Goal: Navigation & Orientation: Understand site structure

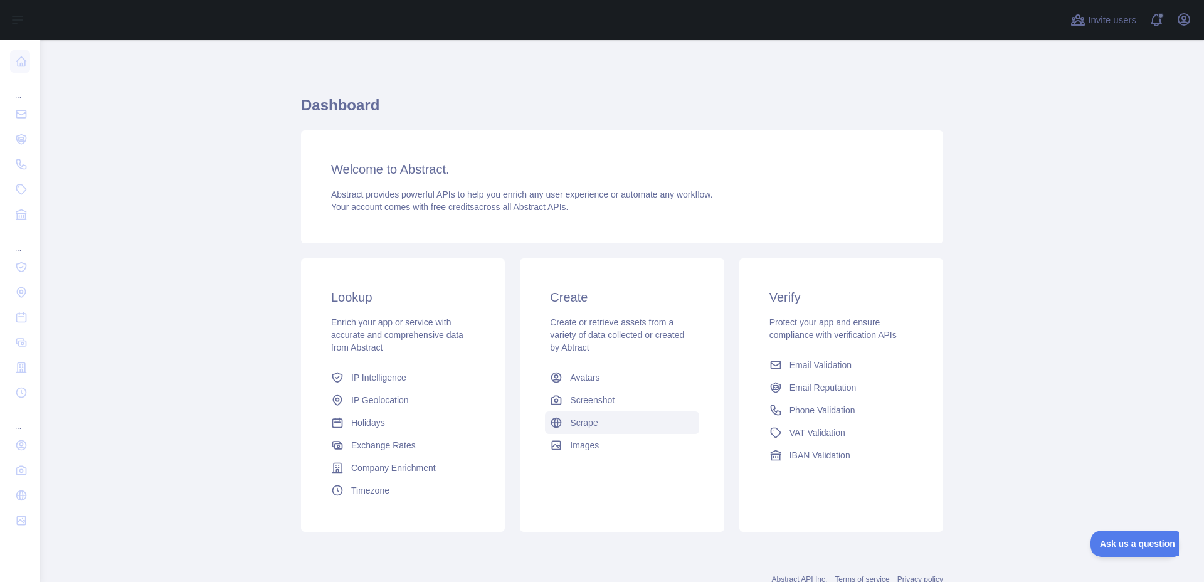
click at [570, 425] on span "Scrape" at bounding box center [584, 422] width 28 height 13
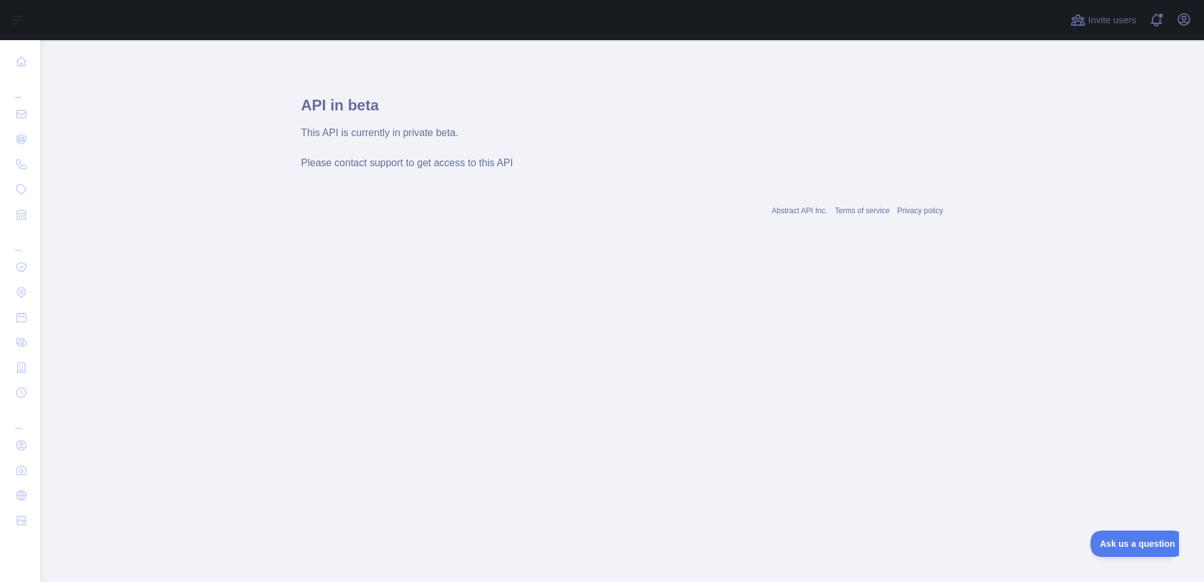
click at [789, 207] on link "Abstract API Inc." at bounding box center [800, 210] width 56 height 9
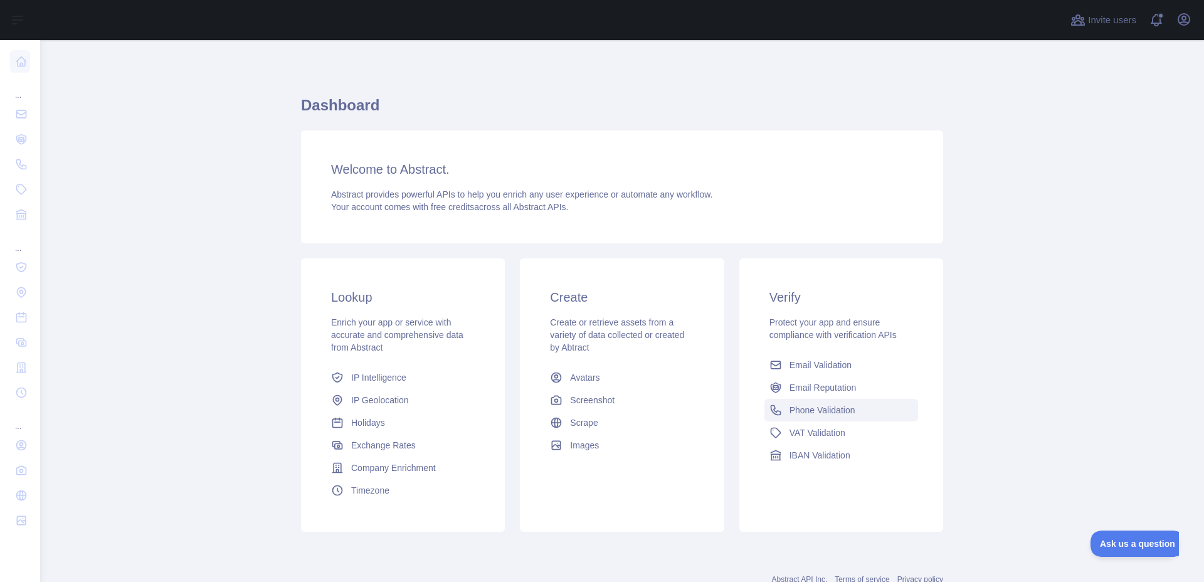
click at [804, 414] on span "Phone Validation" at bounding box center [822, 410] width 66 height 13
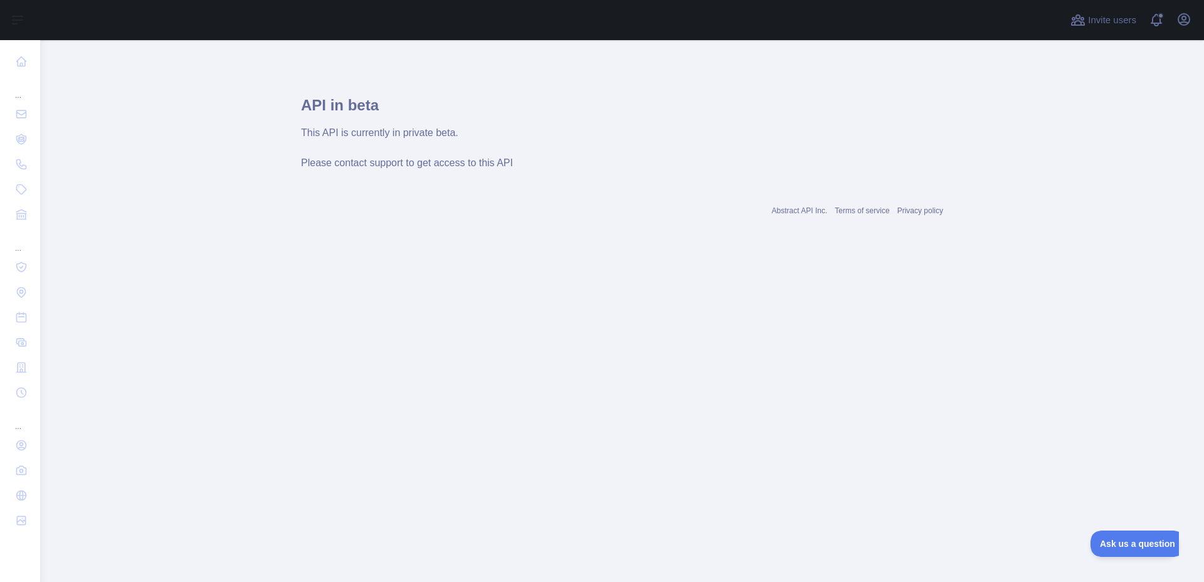
click at [804, 211] on link "Abstract API Inc." at bounding box center [800, 210] width 56 height 9
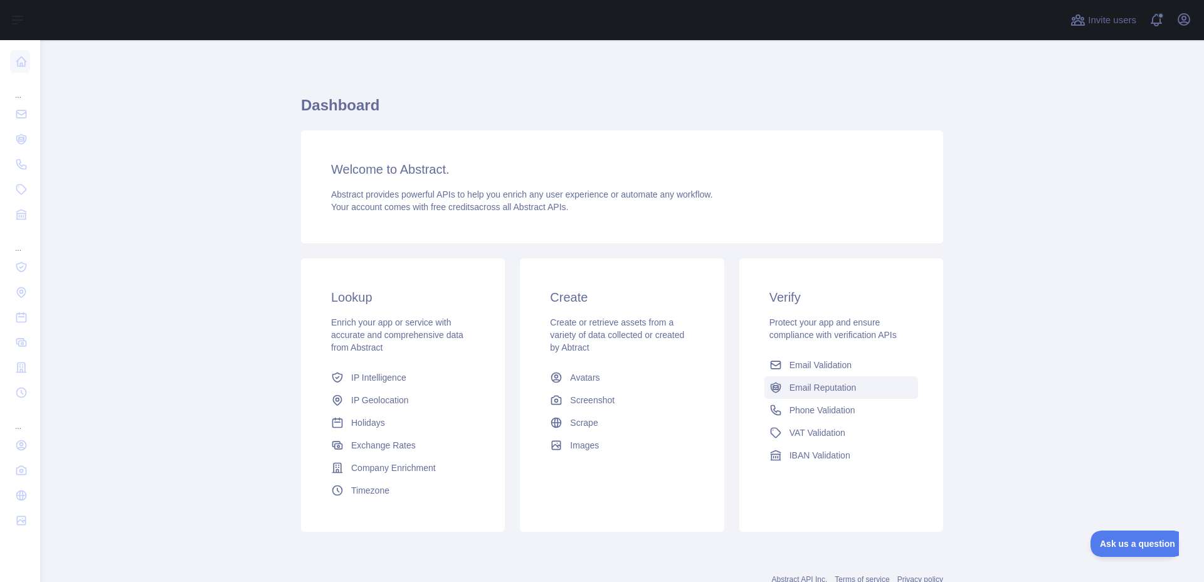
click at [795, 387] on span "Email Reputation" at bounding box center [822, 387] width 67 height 13
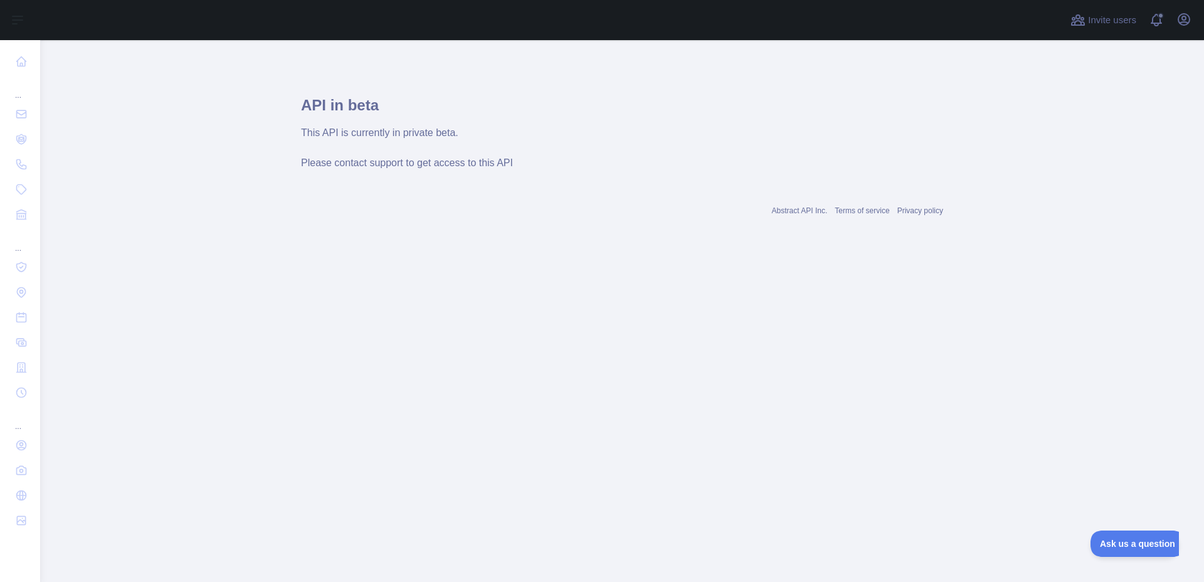
click at [818, 209] on link "Abstract API Inc." at bounding box center [800, 210] width 56 height 9
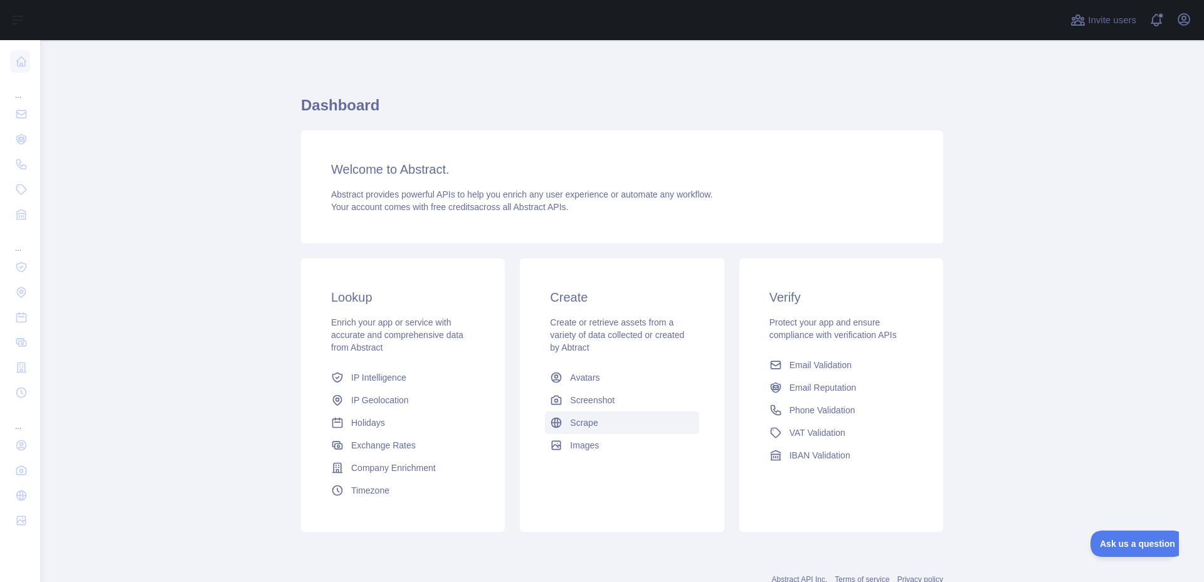
click at [572, 411] on link "Scrape" at bounding box center [622, 422] width 154 height 23
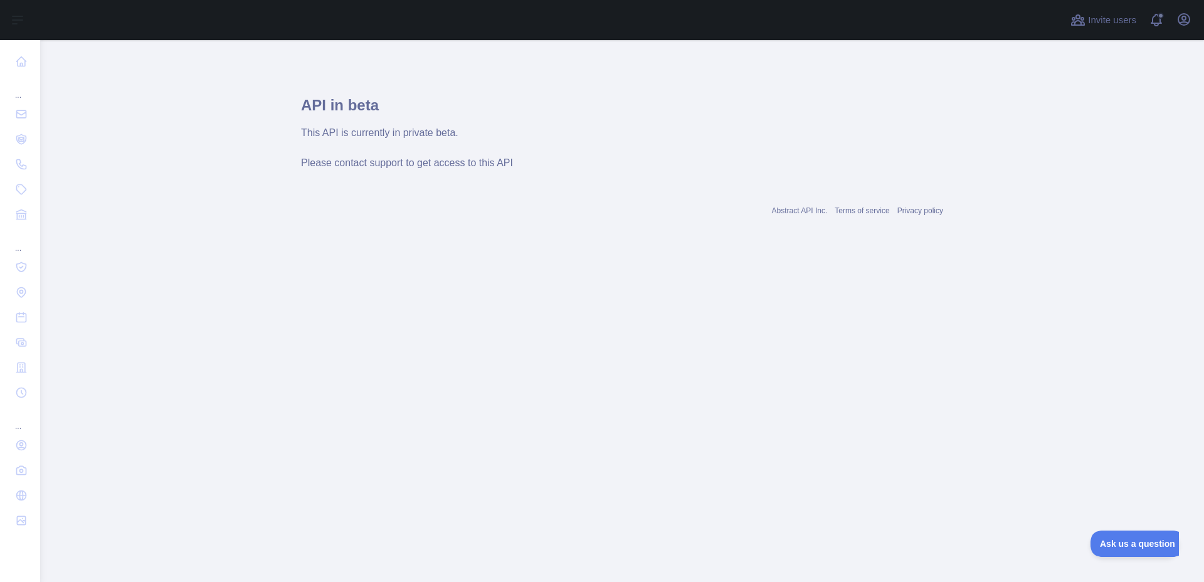
click at [798, 209] on link "Abstract API Inc." at bounding box center [800, 210] width 56 height 9
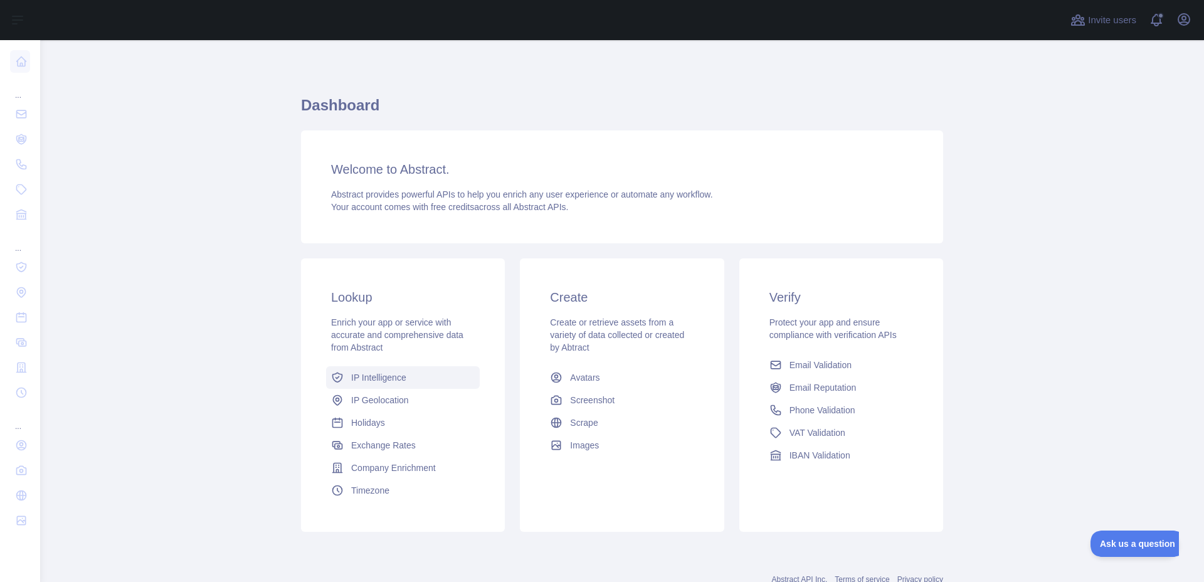
click at [384, 378] on span "IP Intelligence" at bounding box center [378, 377] width 55 height 13
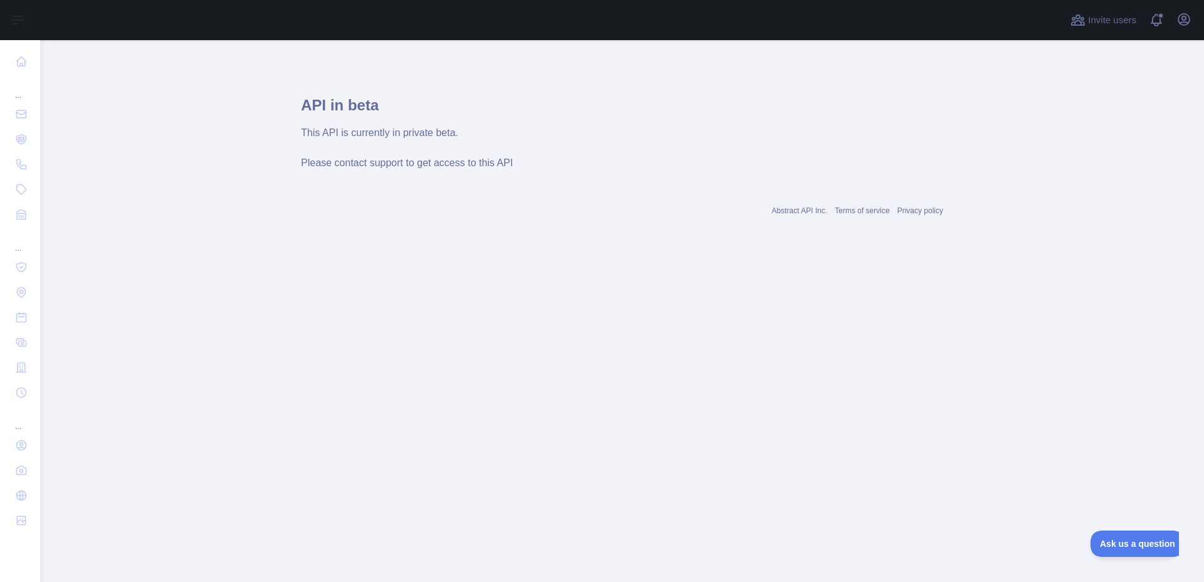
click at [787, 211] on link "Abstract API Inc." at bounding box center [800, 210] width 56 height 9
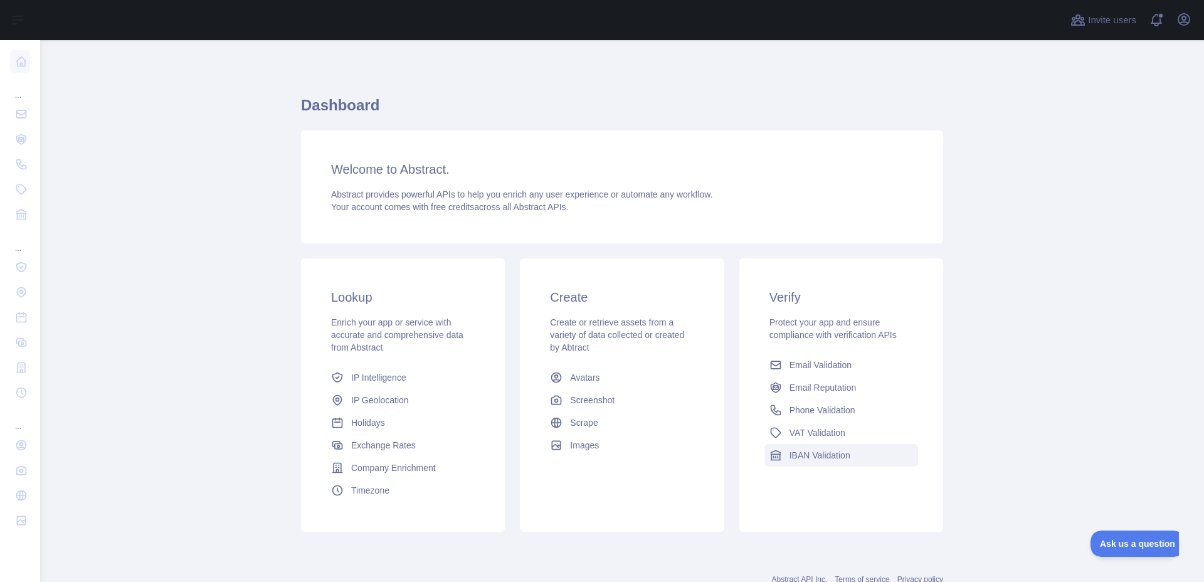
click at [803, 456] on span "IBAN Validation" at bounding box center [819, 455] width 61 height 13
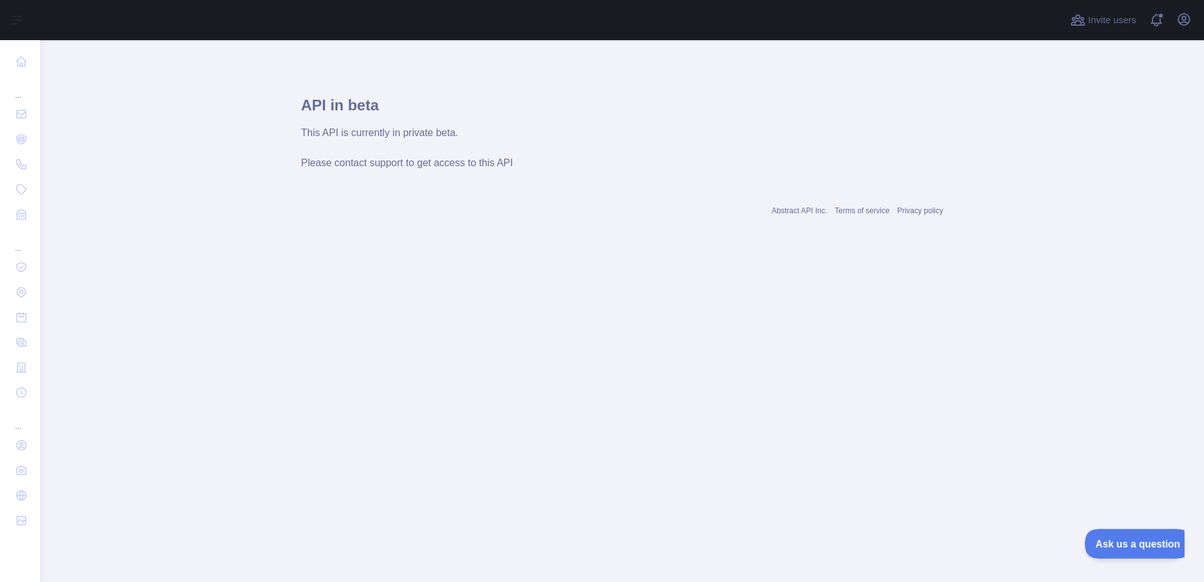
click at [1131, 539] on span "Ask us a question" at bounding box center [1132, 541] width 94 height 9
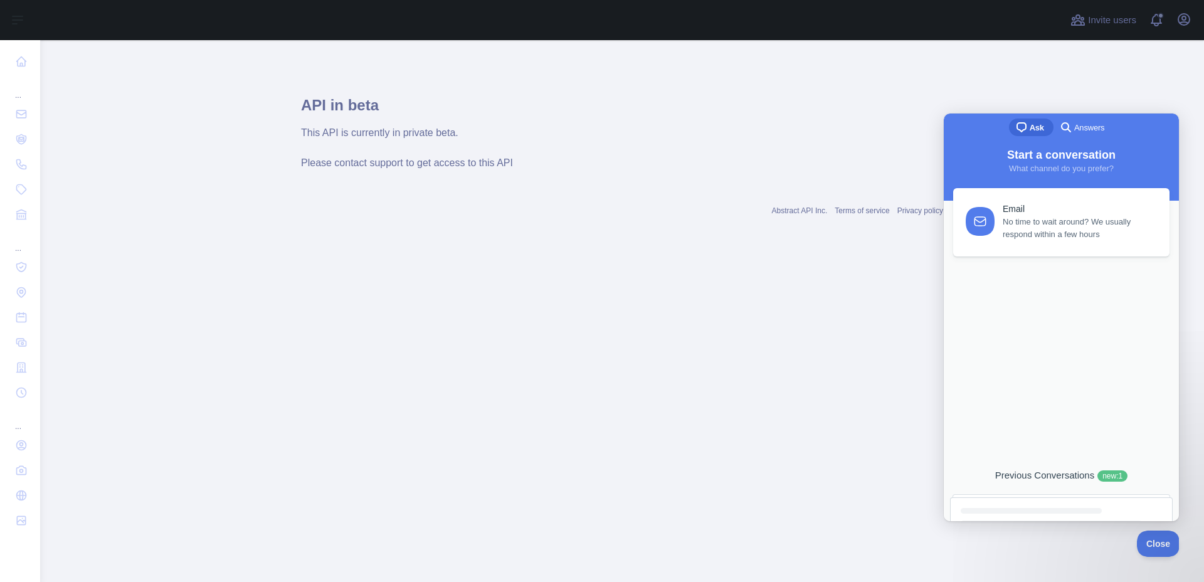
click at [801, 213] on link "Abstract API Inc." at bounding box center [800, 210] width 56 height 9
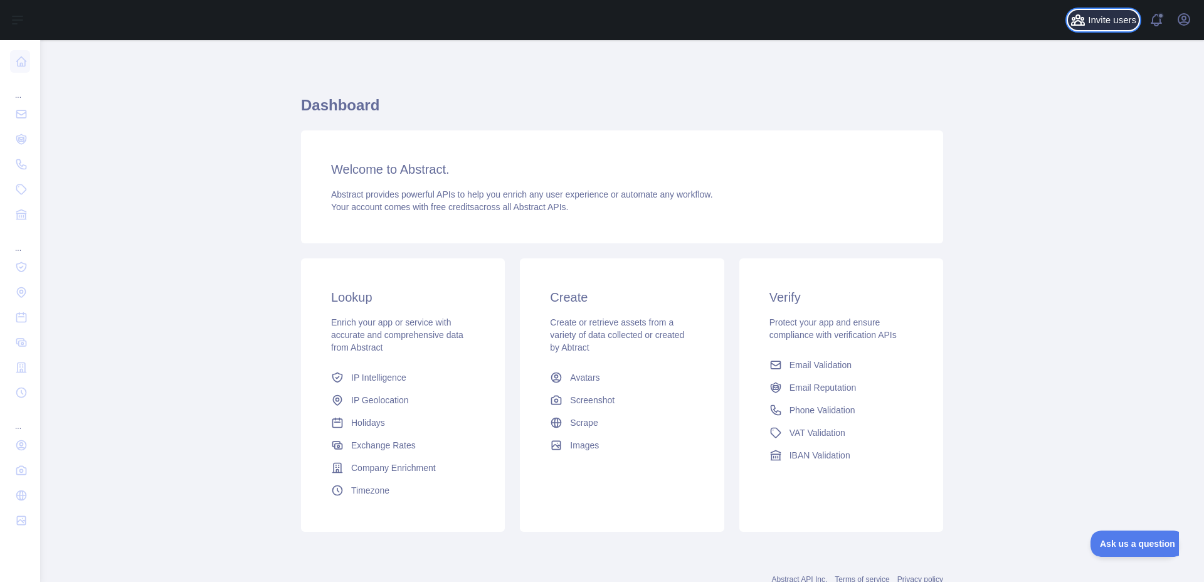
click at [1109, 25] on span "Invite users" at bounding box center [1112, 20] width 48 height 14
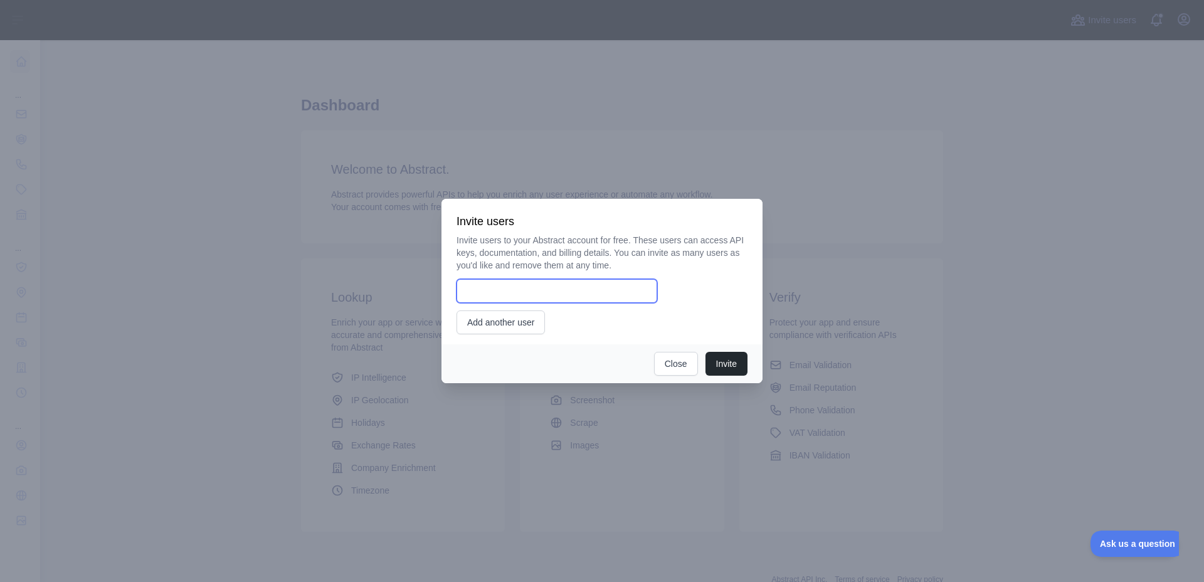
click at [497, 291] on input "email" at bounding box center [556, 291] width 201 height 24
click at [496, 318] on button "Add another user" at bounding box center [500, 322] width 88 height 24
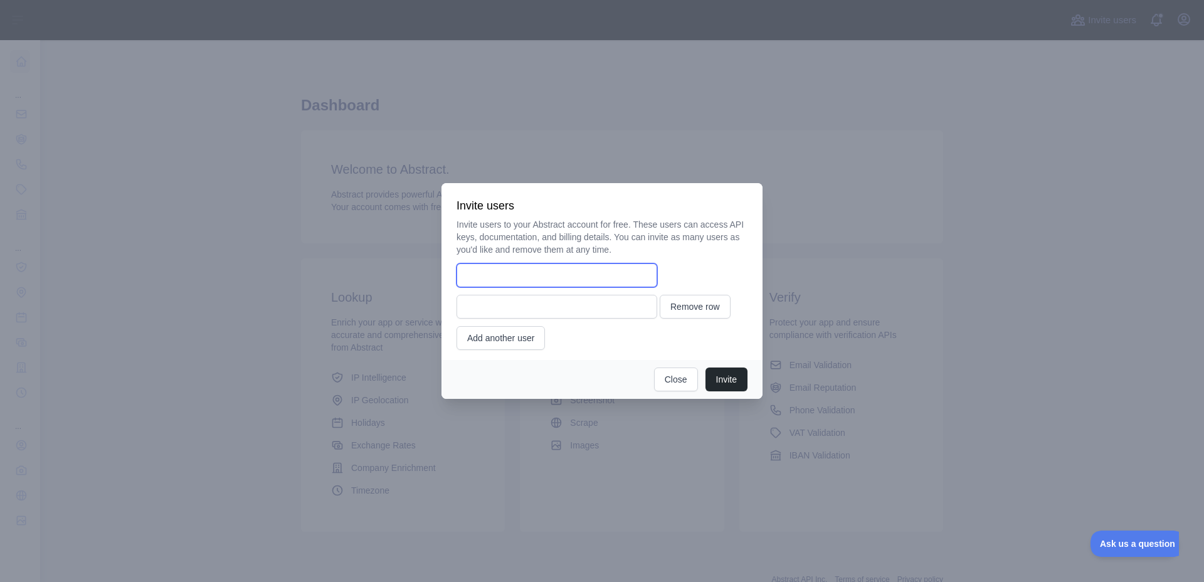
click at [519, 266] on input "email" at bounding box center [556, 275] width 201 height 24
click at [487, 275] on input "email" at bounding box center [556, 275] width 201 height 24
click at [719, 377] on button "Invite" at bounding box center [726, 379] width 42 height 24
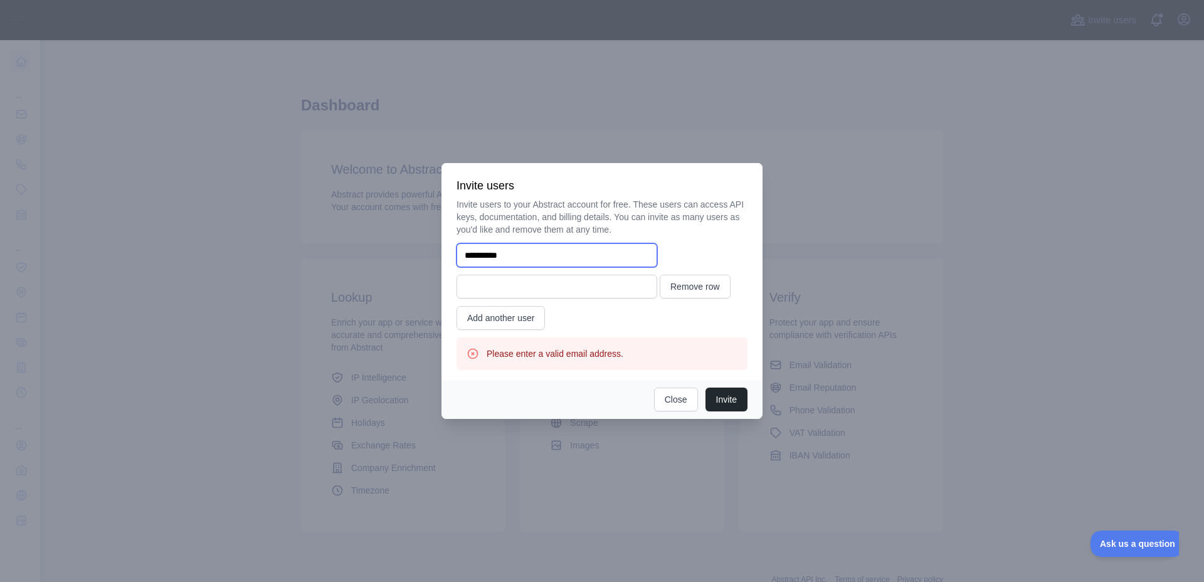
click at [522, 255] on input "**********" at bounding box center [556, 255] width 201 height 24
type input "*"
click at [664, 405] on button "Close" at bounding box center [676, 399] width 44 height 24
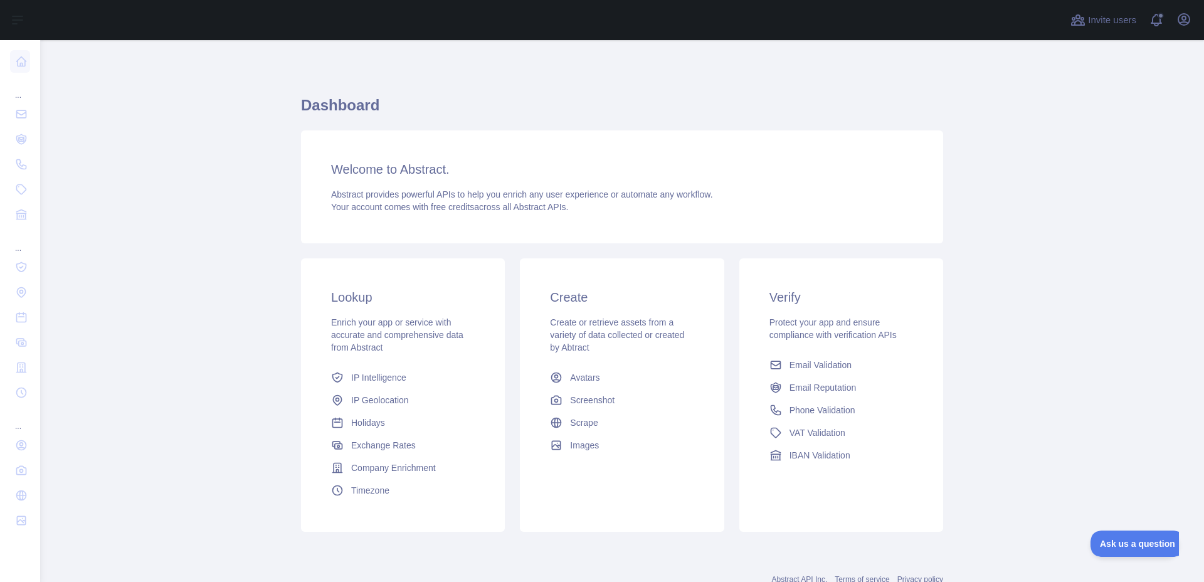
click at [750, 400] on div "Verify Protect your app and ensure compliance with verification APIs Email Vali…" at bounding box center [841, 377] width 204 height 238
click at [774, 365] on icon at bounding box center [775, 365] width 13 height 13
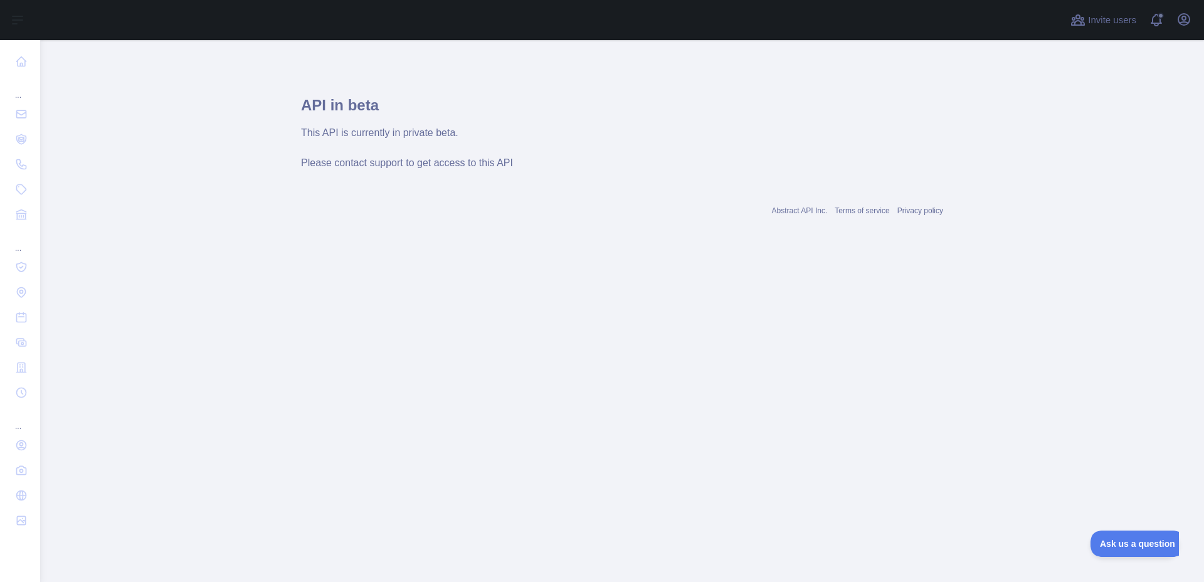
click at [777, 206] on link "Abstract API Inc." at bounding box center [800, 210] width 56 height 9
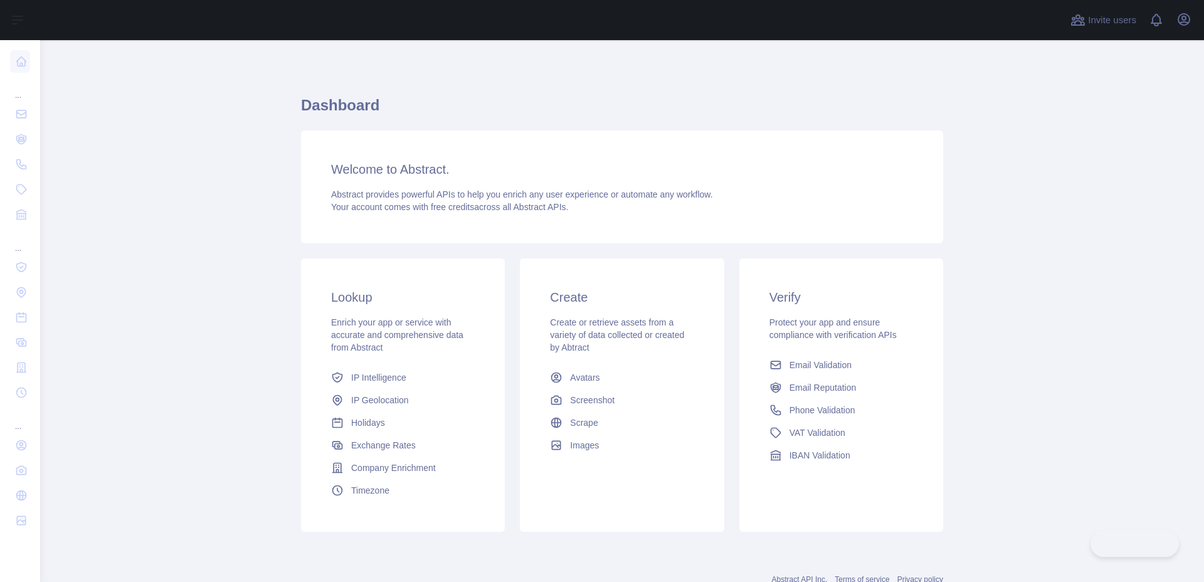
click at [804, 328] on div "Protect your app and ensure compliance with verification APIs" at bounding box center [841, 328] width 144 height 25
click at [791, 364] on span "Email Validation" at bounding box center [820, 365] width 62 height 13
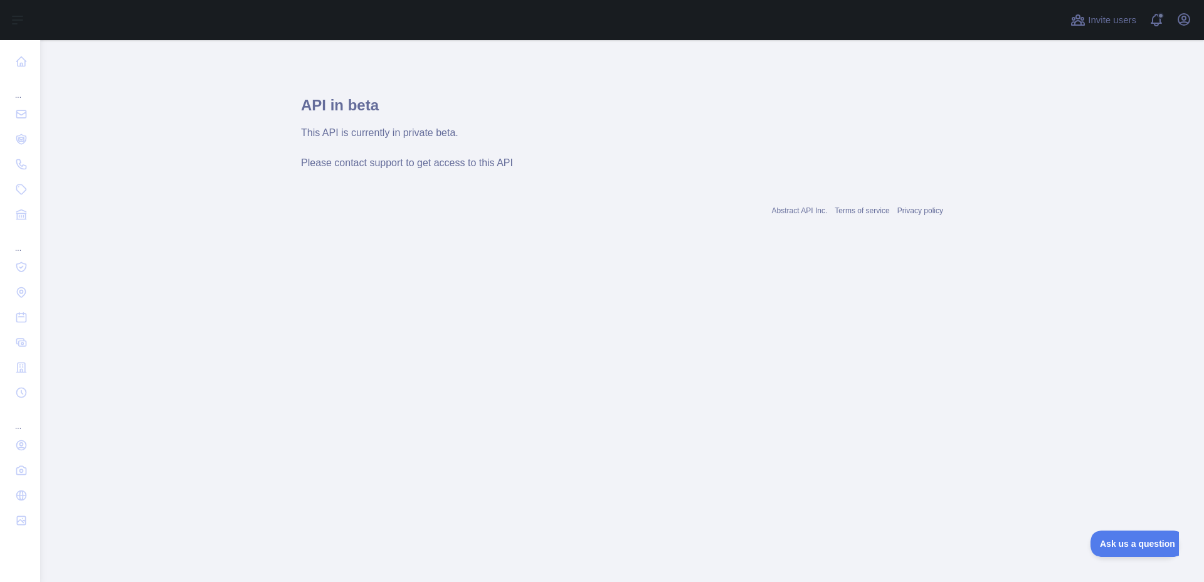
click at [804, 213] on link "Abstract API Inc." at bounding box center [800, 210] width 56 height 9
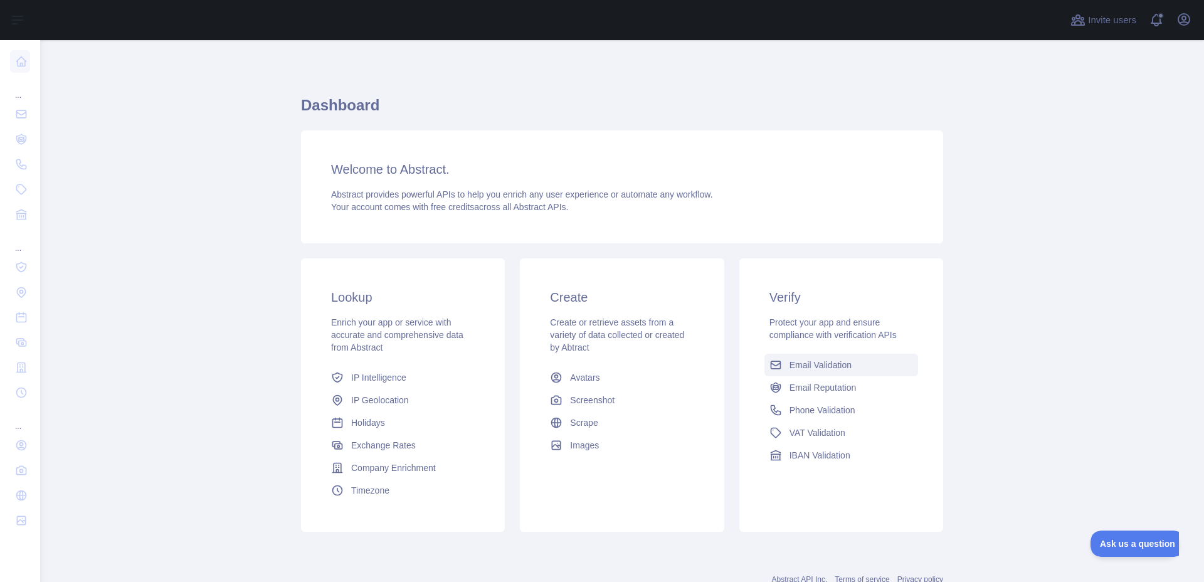
click at [829, 357] on link "Email Validation" at bounding box center [841, 365] width 154 height 23
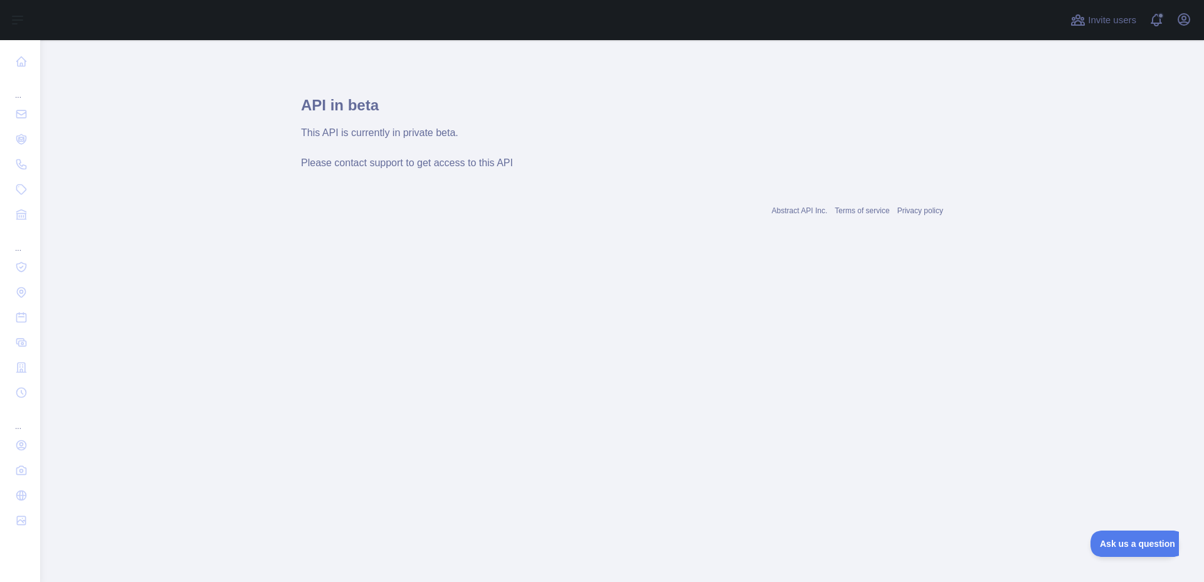
click at [815, 209] on link "Abstract API Inc." at bounding box center [800, 210] width 56 height 9
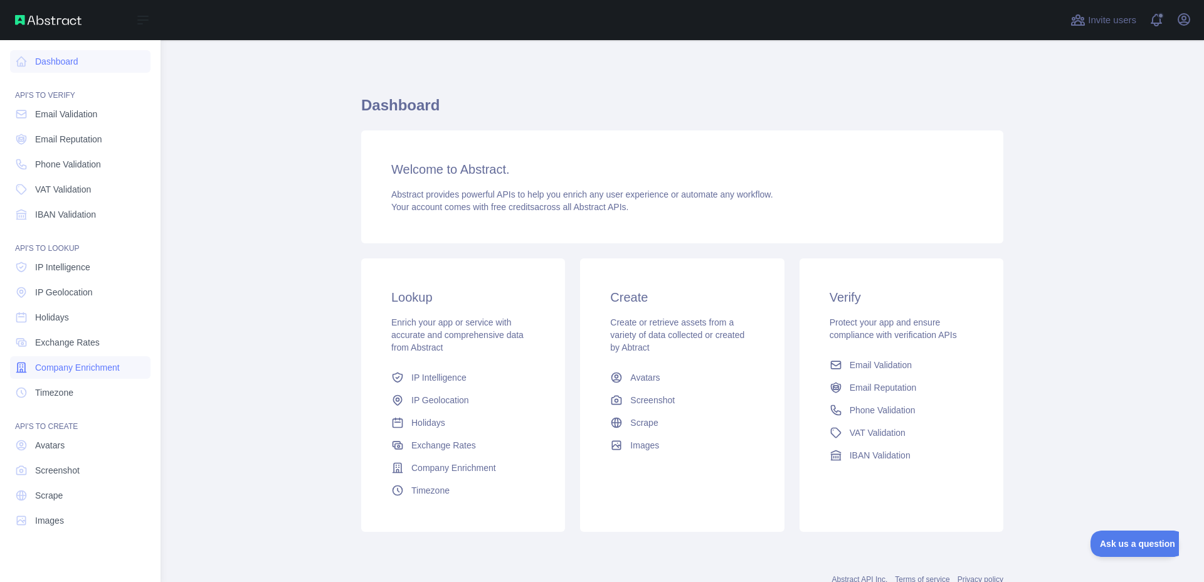
click at [57, 365] on span "Company Enrichment" at bounding box center [77, 367] width 85 height 13
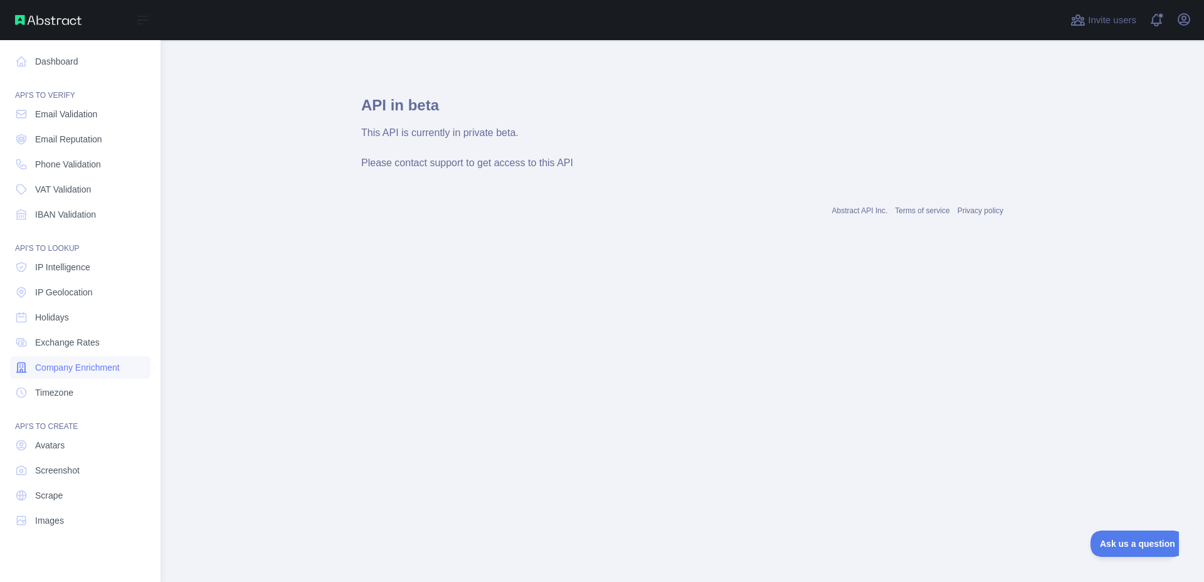
click at [56, 365] on span "Company Enrichment" at bounding box center [77, 367] width 85 height 13
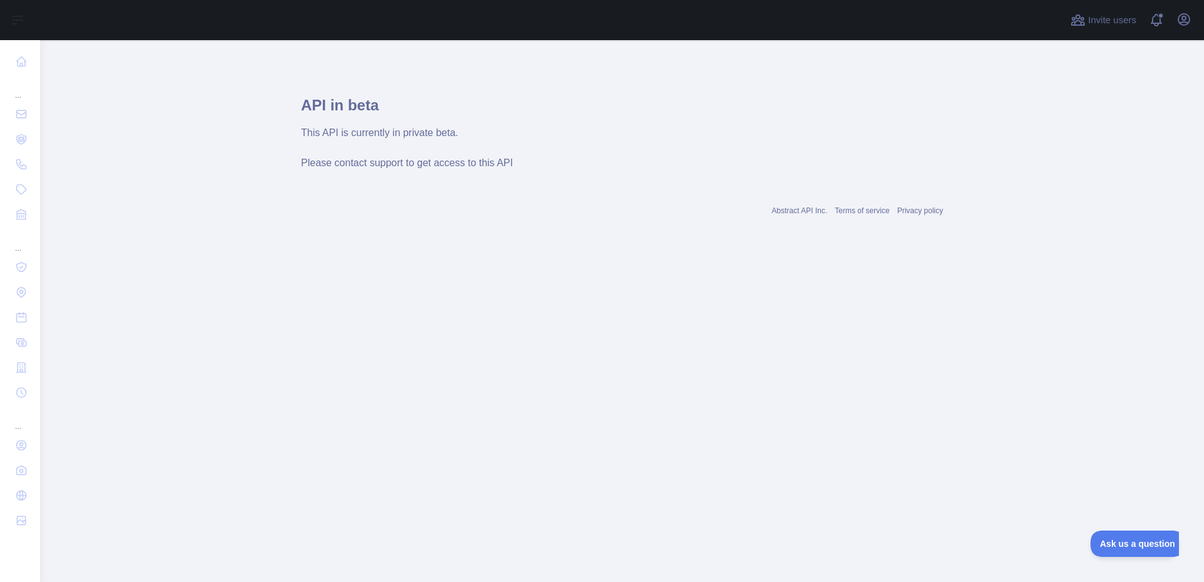
click at [789, 210] on link "Abstract API Inc." at bounding box center [800, 210] width 56 height 9
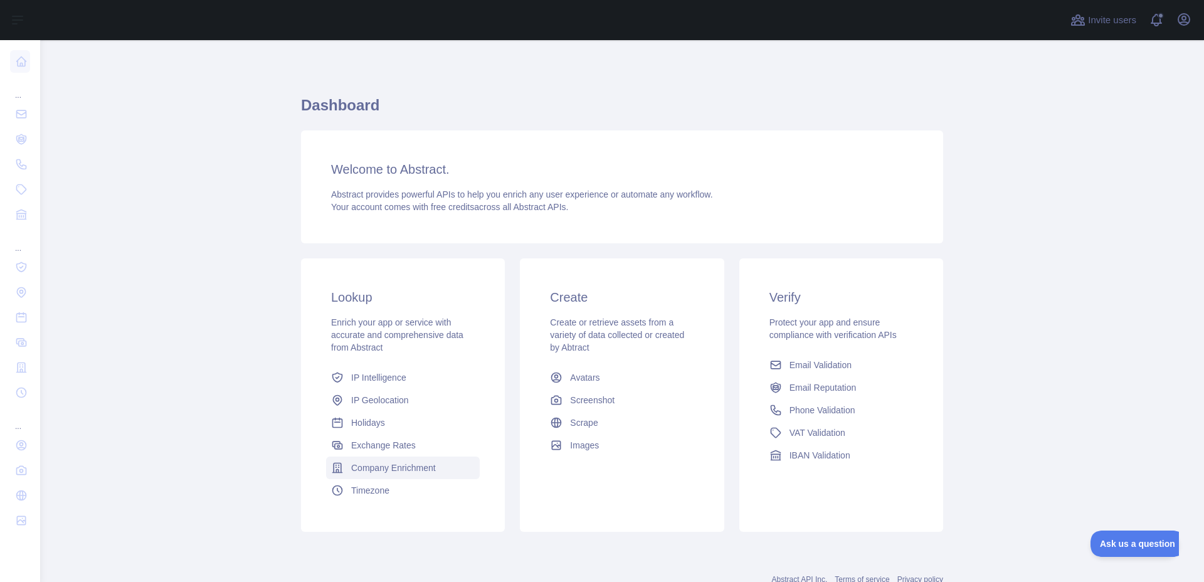
click at [396, 470] on span "Company Enrichment" at bounding box center [393, 467] width 85 height 13
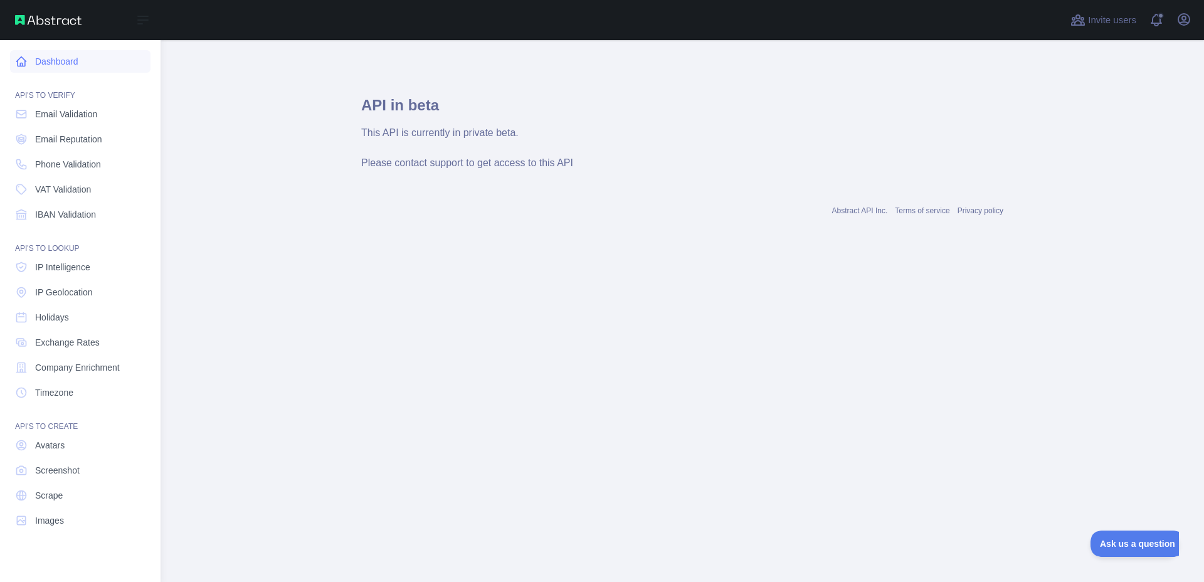
click at [47, 66] on link "Dashboard" at bounding box center [80, 61] width 140 height 23
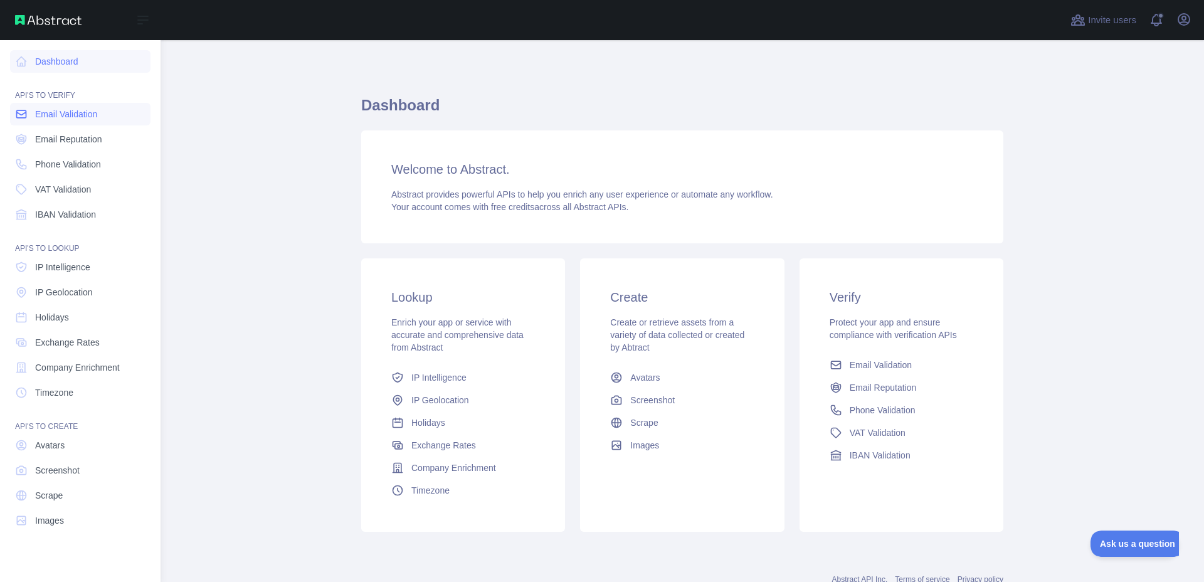
click at [45, 116] on span "Email Validation" at bounding box center [66, 114] width 62 height 13
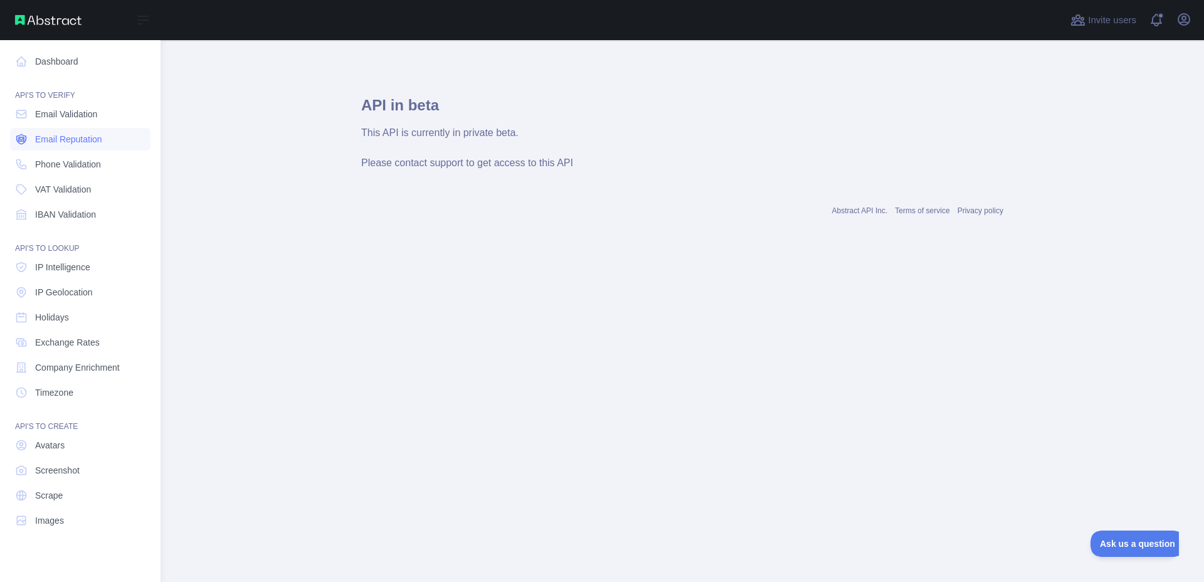
click at [50, 145] on link "Email Reputation" at bounding box center [80, 139] width 140 height 23
click at [53, 154] on link "Phone Validation" at bounding box center [80, 164] width 140 height 23
click at [54, 169] on span "Phone Validation" at bounding box center [68, 164] width 66 height 13
click at [48, 221] on link "IBAN Validation" at bounding box center [80, 214] width 140 height 23
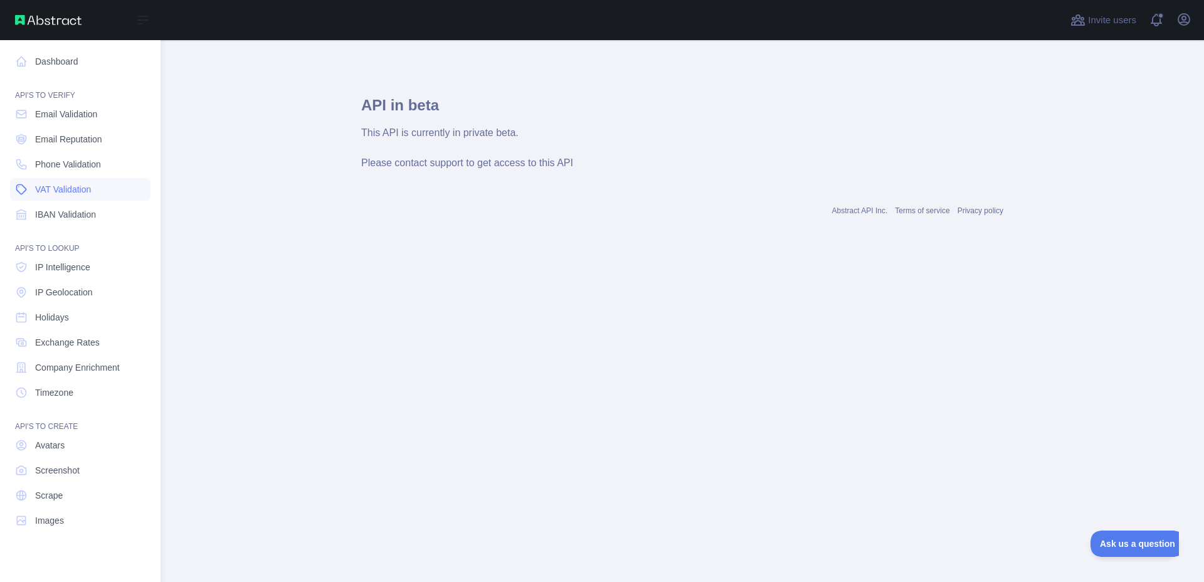
drag, startPoint x: 48, startPoint y: 224, endPoint x: 39, endPoint y: 198, distance: 27.2
click at [41, 206] on link "IBAN Validation" at bounding box center [80, 214] width 140 height 23
